Goal: Transaction & Acquisition: Purchase product/service

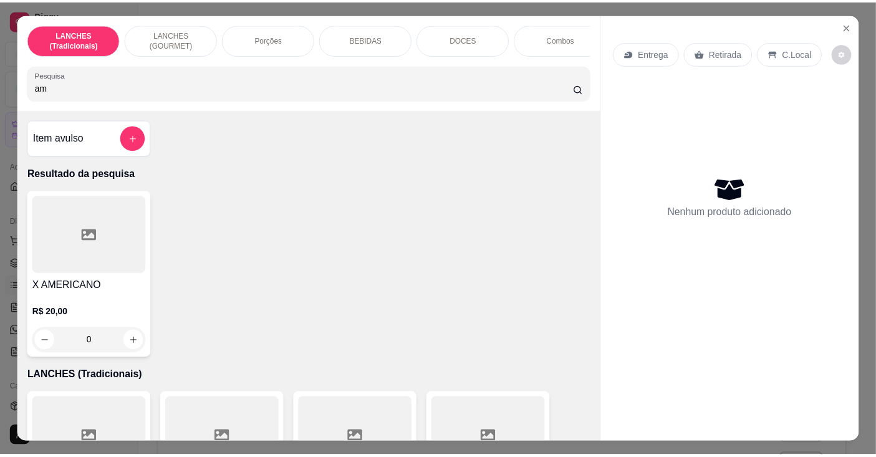
scroll to position [50, 0]
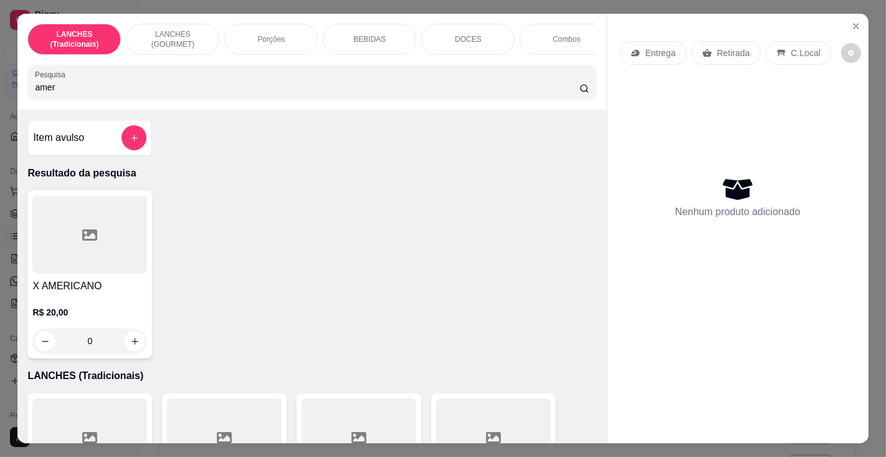
type input "amer"
click at [85, 269] on div at bounding box center [89, 235] width 115 height 78
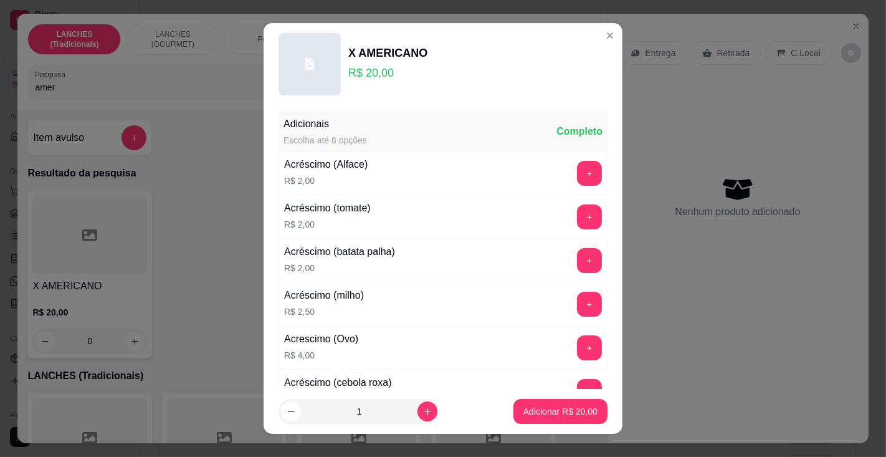
click at [532, 420] on button "Adicionar R$ 20,00" at bounding box center [561, 411] width 94 height 25
type input "1"
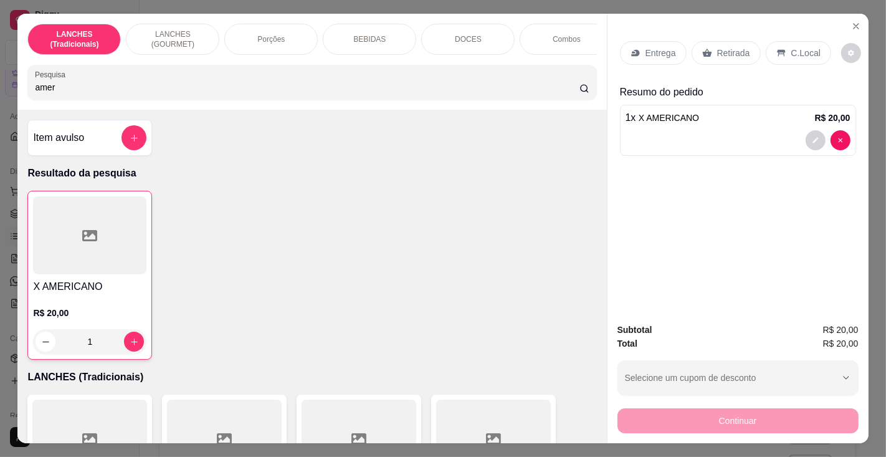
click at [730, 47] on p "Retirada" at bounding box center [733, 53] width 33 height 12
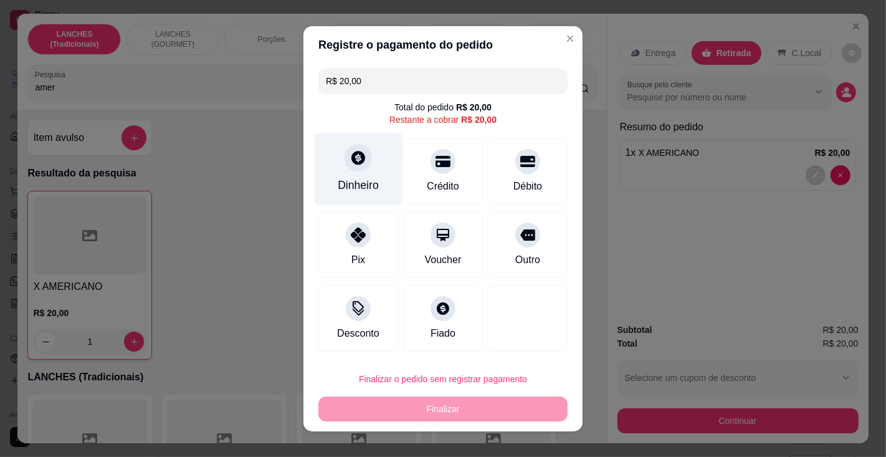
click at [357, 176] on div "Dinheiro" at bounding box center [359, 168] width 88 height 73
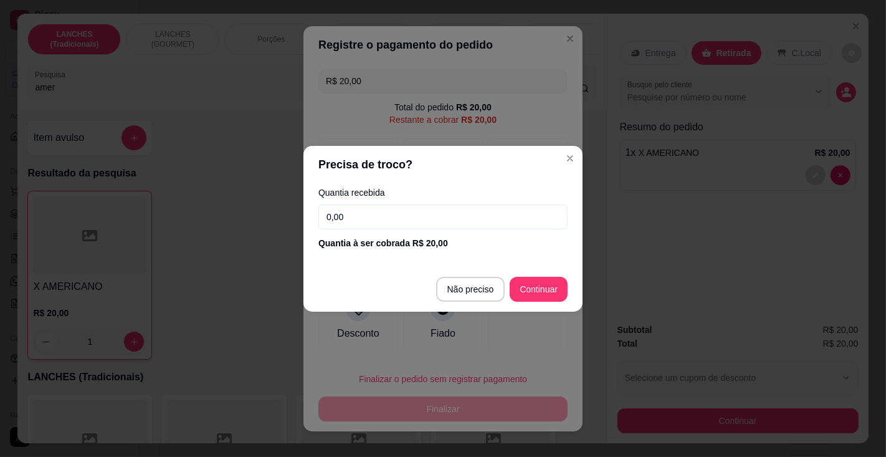
click at [393, 213] on input "0,00" at bounding box center [442, 216] width 249 height 25
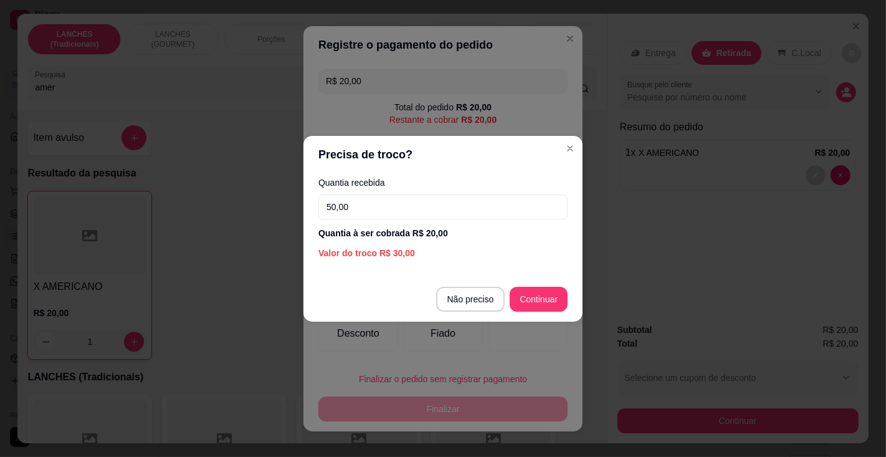
type input "50,00"
click at [547, 295] on div "R$ 20,00 Total do pedido R$ 20,00 Restante a cobrar R$ 20,00 Dinheiro Crédito D…" at bounding box center [443, 210] width 279 height 293
type input "R$ 0,00"
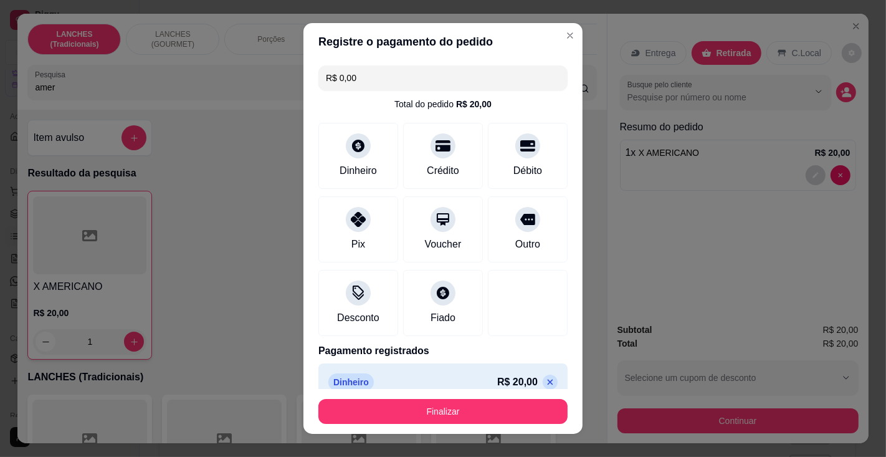
click at [491, 416] on button "Finalizar" at bounding box center [442, 411] width 249 height 25
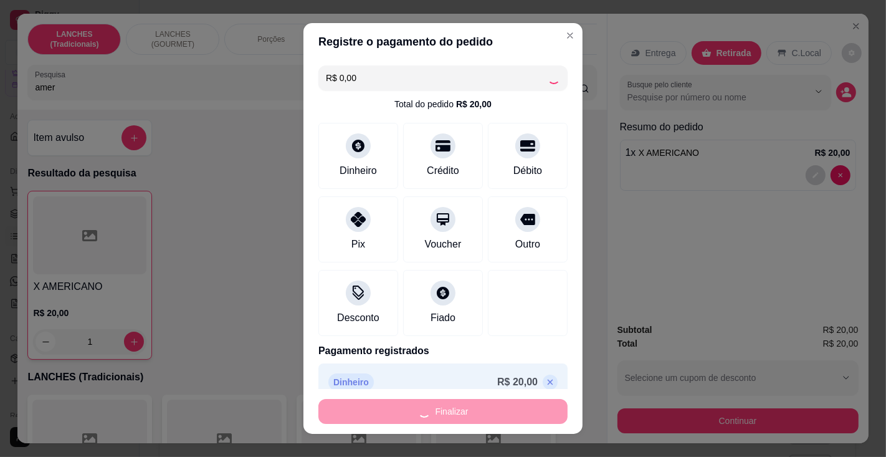
type input "0"
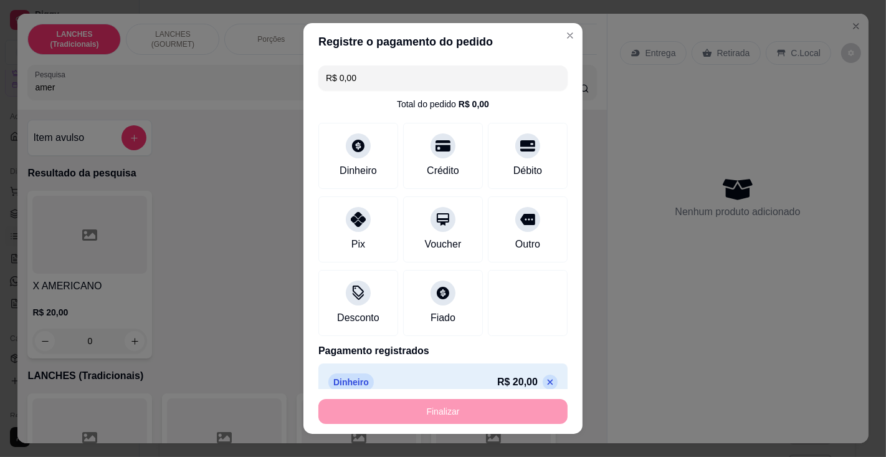
type input "-R$ 20,00"
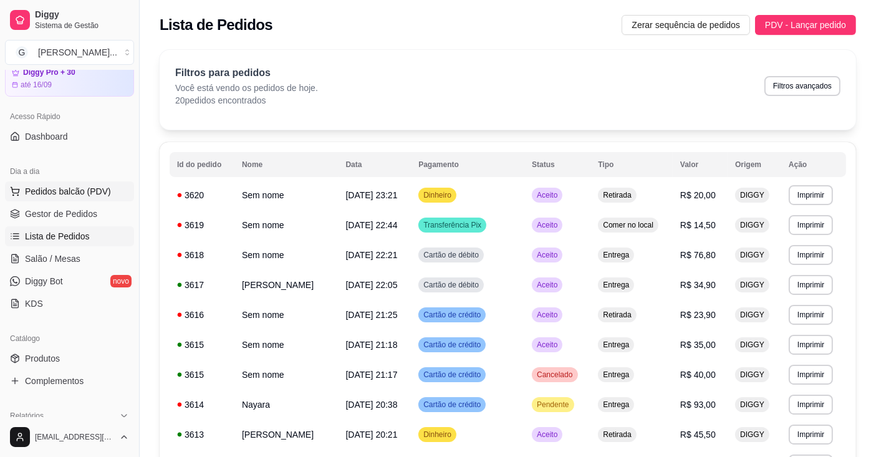
click at [93, 189] on span "Pedidos balcão (PDV)" at bounding box center [68, 191] width 86 height 12
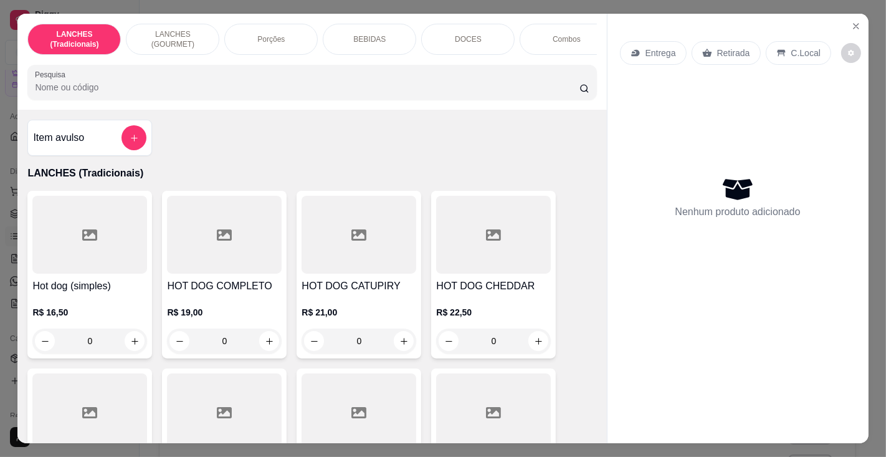
click at [206, 293] on h4 "HOT DOG COMPLETO" at bounding box center [224, 286] width 115 height 15
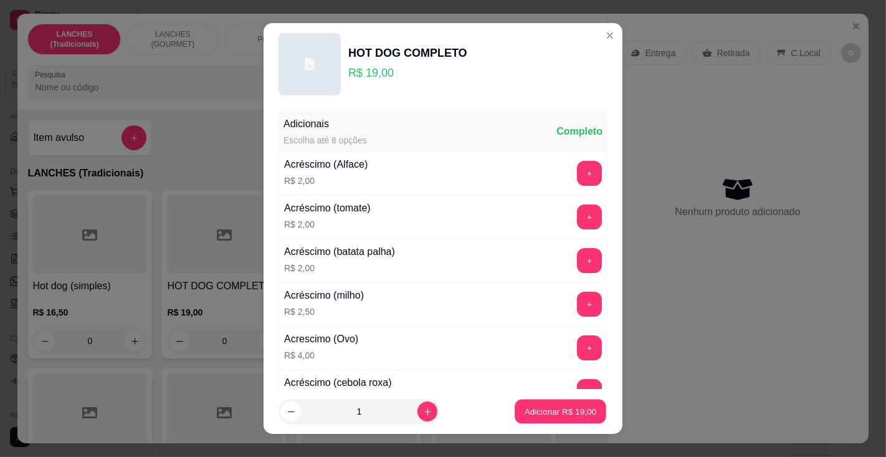
click at [534, 409] on p "Adicionar R$ 19,00" at bounding box center [561, 412] width 72 height 12
type input "1"
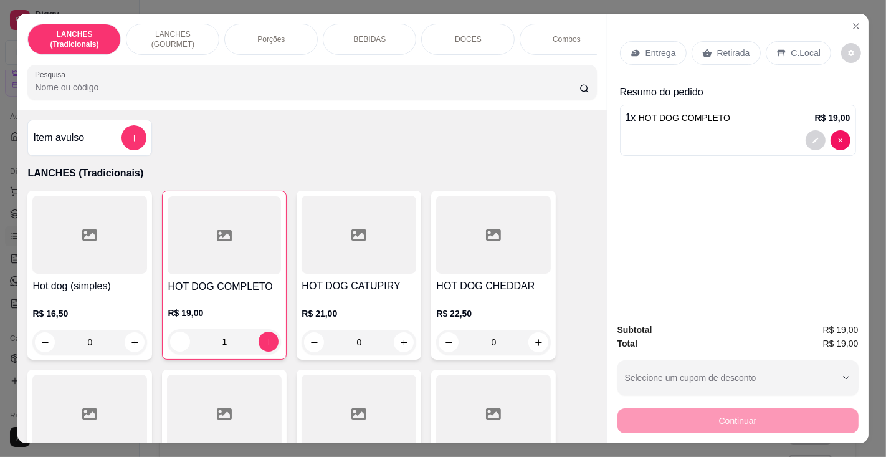
click at [730, 41] on div "Retirada" at bounding box center [726, 53] width 69 height 24
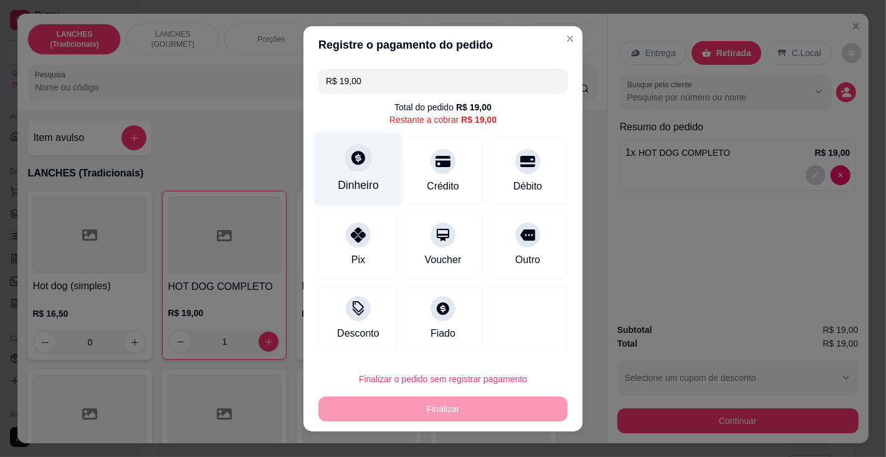
click at [355, 171] on div at bounding box center [358, 157] width 27 height 27
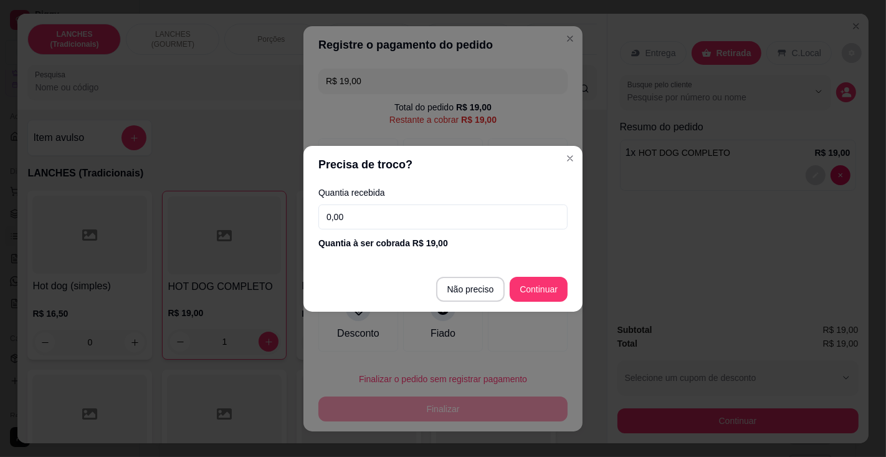
click at [438, 221] on input "0,00" at bounding box center [442, 216] width 249 height 25
type input "20,00"
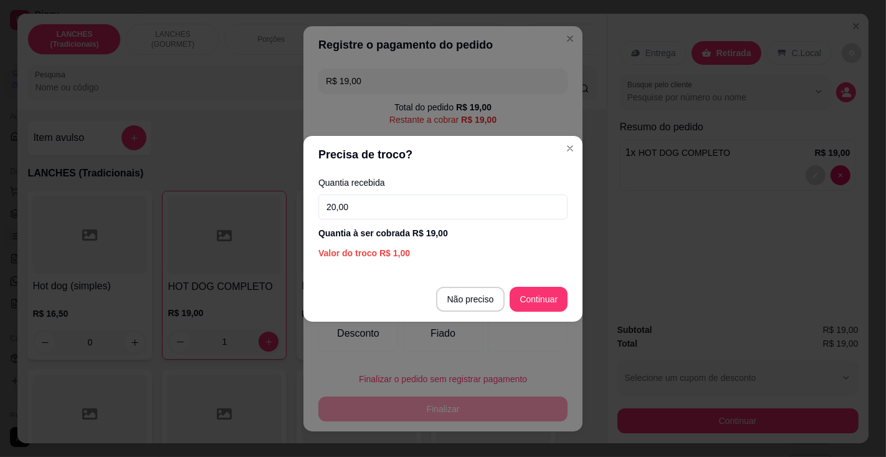
click at [539, 294] on div at bounding box center [528, 318] width 80 height 66
type input "R$ 0,00"
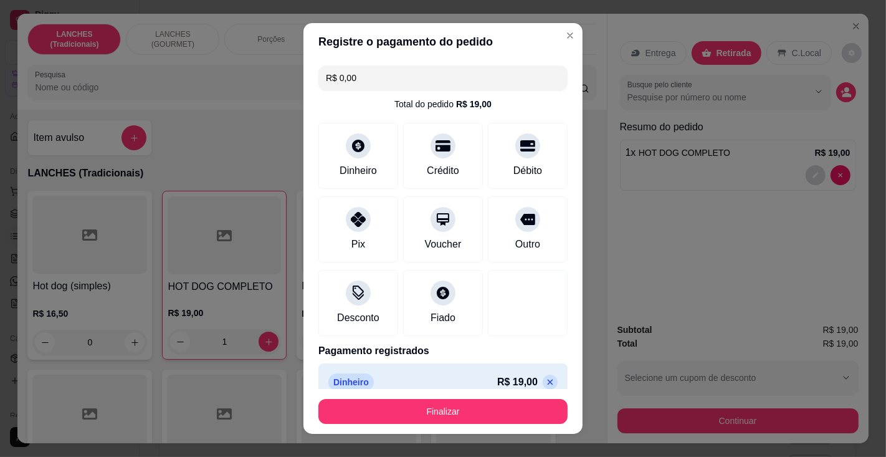
click at [505, 419] on button "Finalizar" at bounding box center [442, 411] width 249 height 25
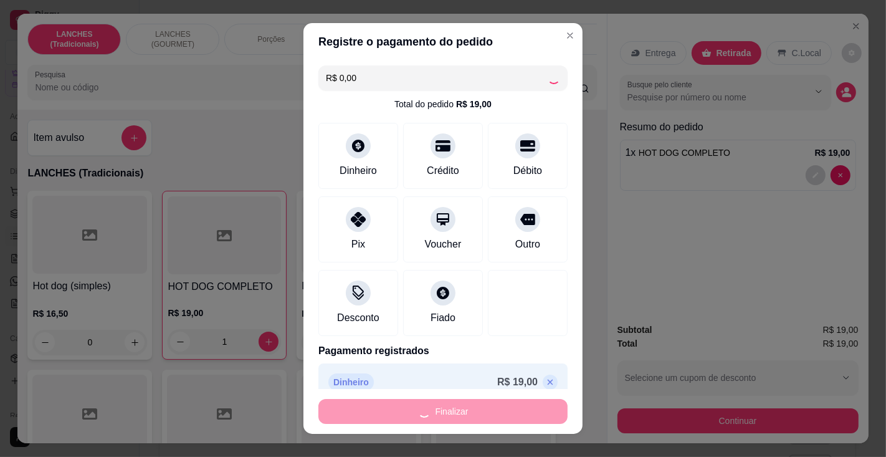
type input "0"
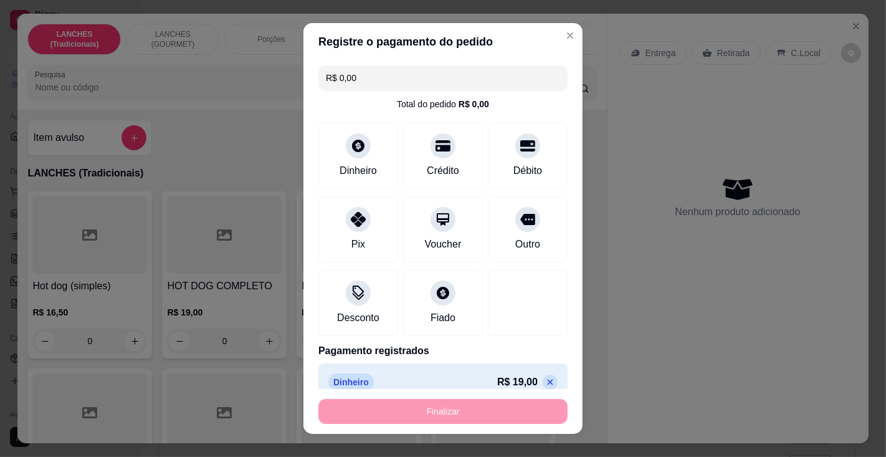
type input "-R$ 19,00"
